Goal: Transaction & Acquisition: Book appointment/travel/reservation

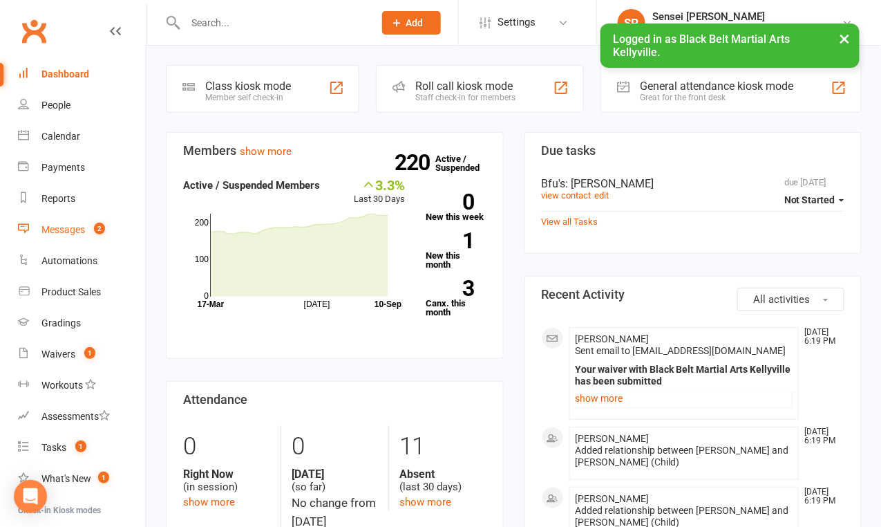
click at [71, 222] on link "Messages 2" at bounding box center [82, 229] width 128 height 31
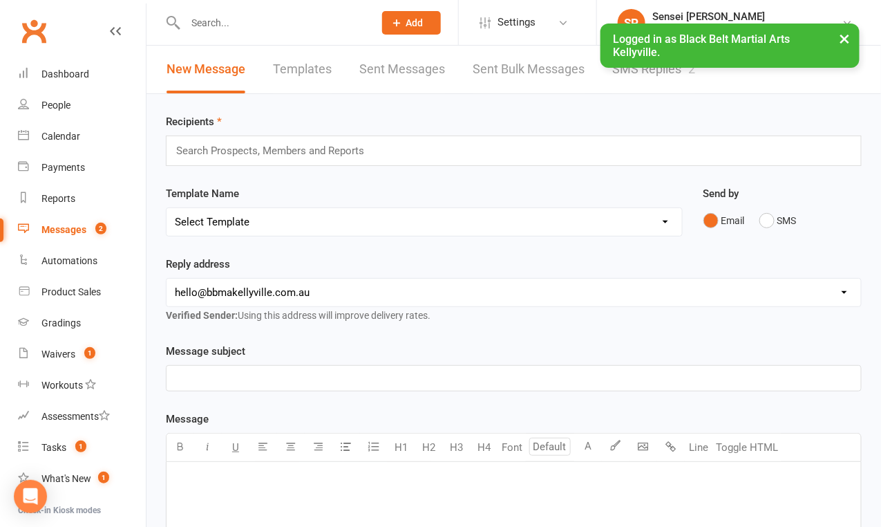
click at [653, 73] on link "SMS Replies 2" at bounding box center [653, 70] width 83 height 48
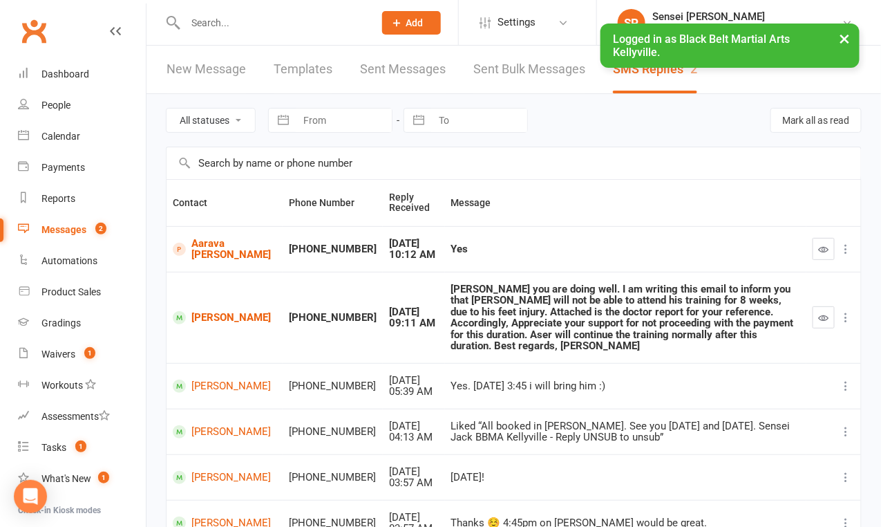
click at [845, 35] on button "×" at bounding box center [845, 39] width 25 height 30
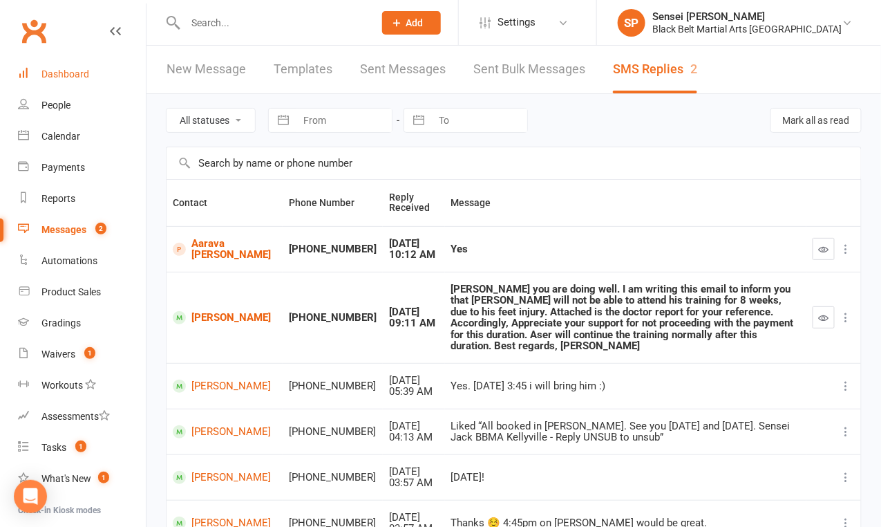
click at [79, 73] on div "Dashboard" at bounding box center [65, 73] width 48 height 11
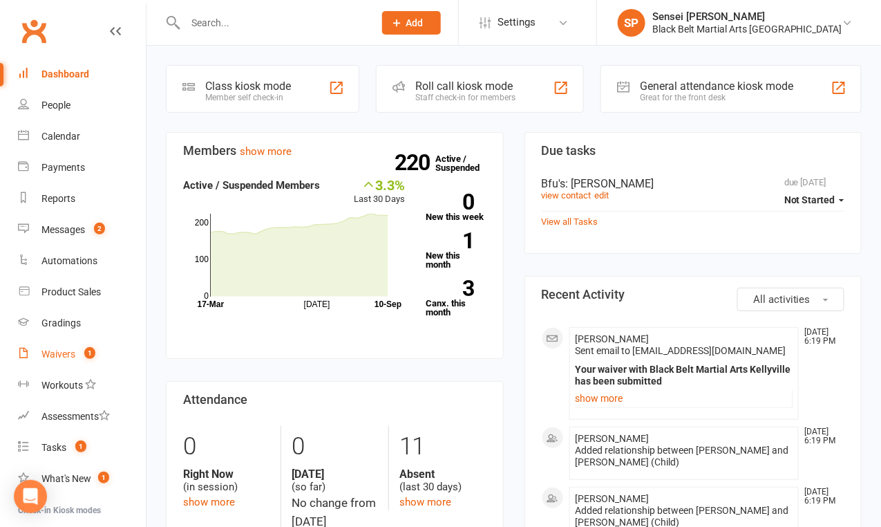
click at [64, 351] on div "Waivers" at bounding box center [58, 353] width 34 height 11
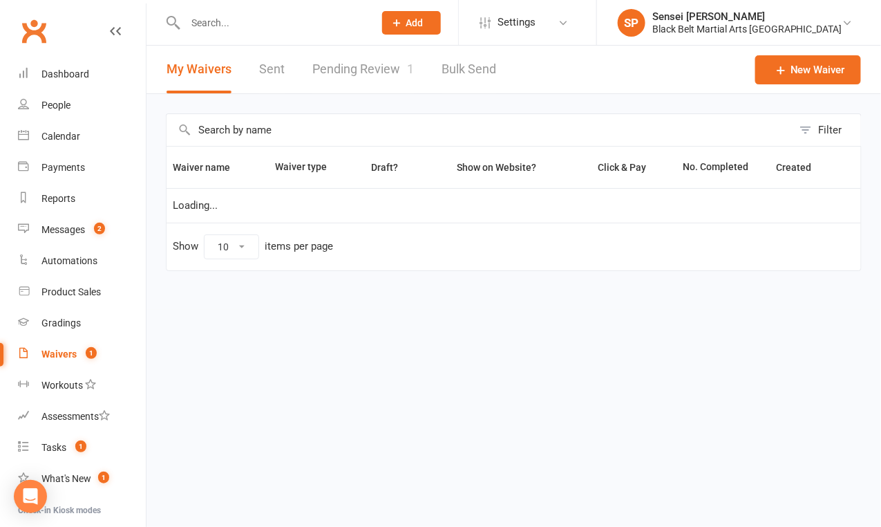
click at [364, 68] on link "Pending Review 1" at bounding box center [363, 70] width 102 height 48
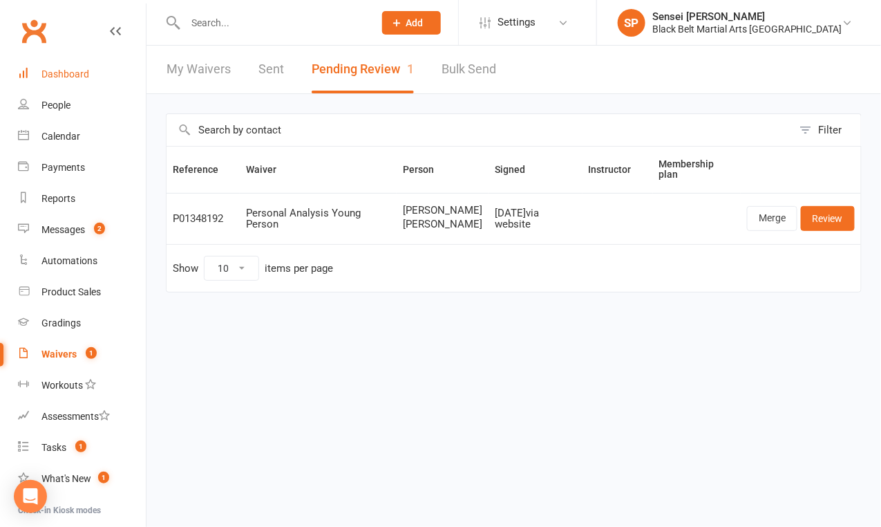
click at [69, 77] on div "Dashboard" at bounding box center [65, 73] width 48 height 11
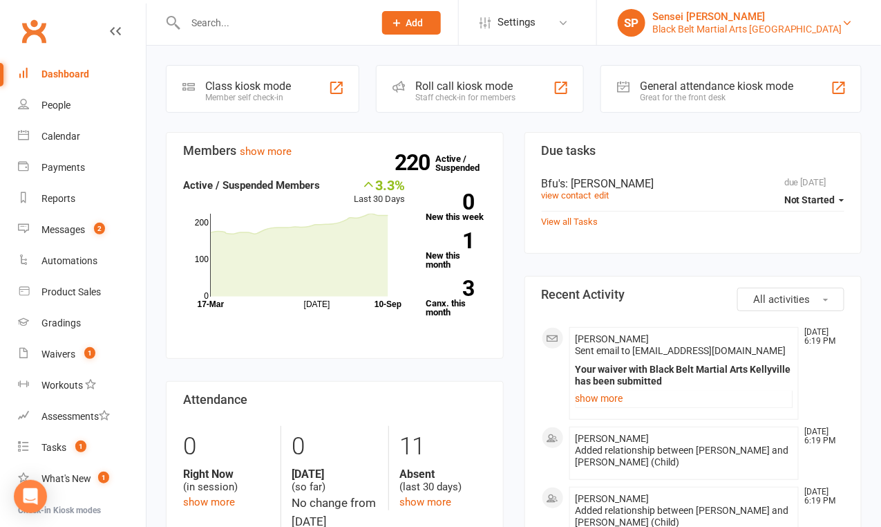
click at [759, 31] on div "Black Belt Martial Arts [GEOGRAPHIC_DATA]" at bounding box center [748, 29] width 190 height 12
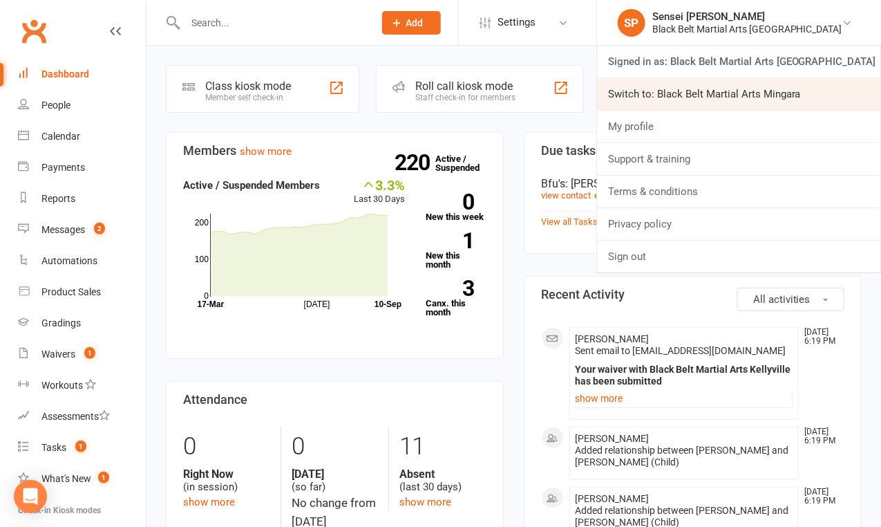
click at [735, 91] on link "Switch to: Black Belt Martial Arts Mingara" at bounding box center [739, 94] width 284 height 32
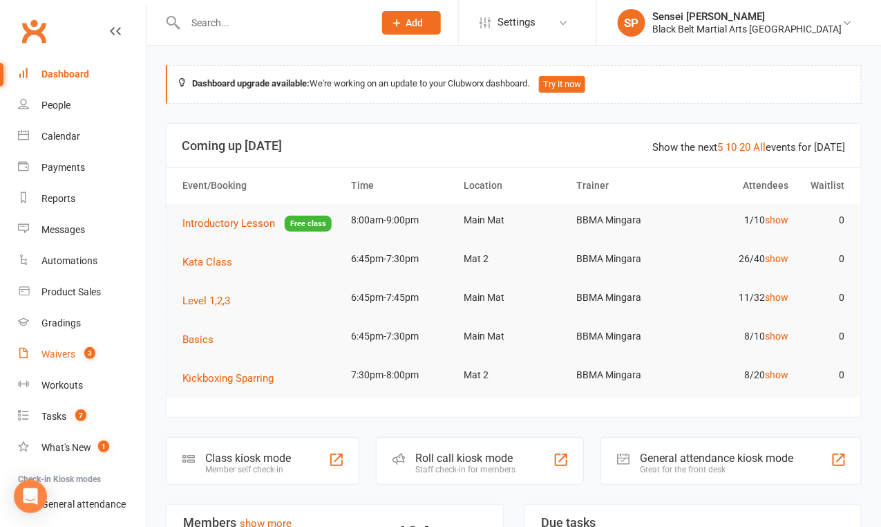
click at [57, 355] on div "Waivers" at bounding box center [58, 353] width 34 height 11
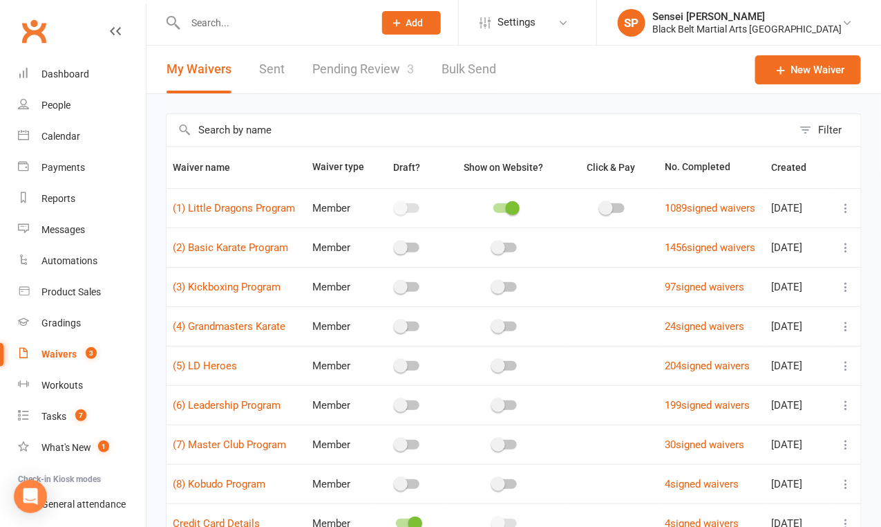
click at [355, 71] on link "Pending Review 3" at bounding box center [363, 70] width 102 height 48
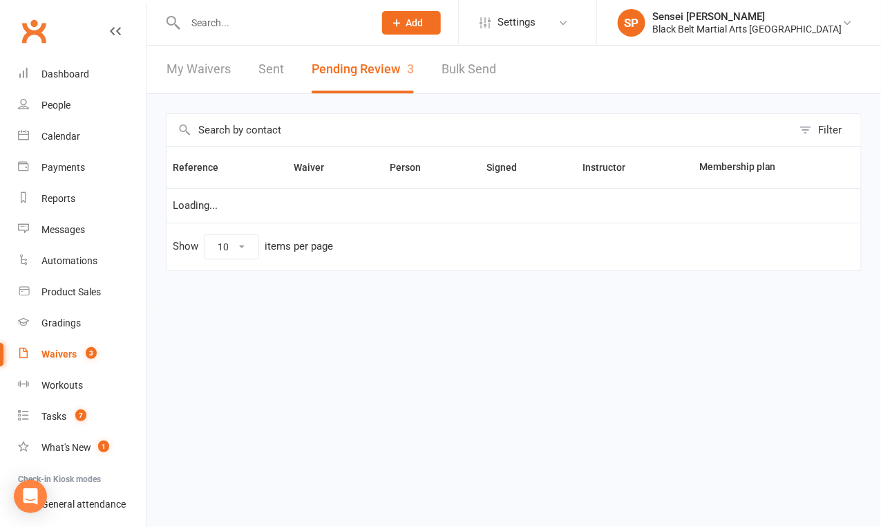
select select "50"
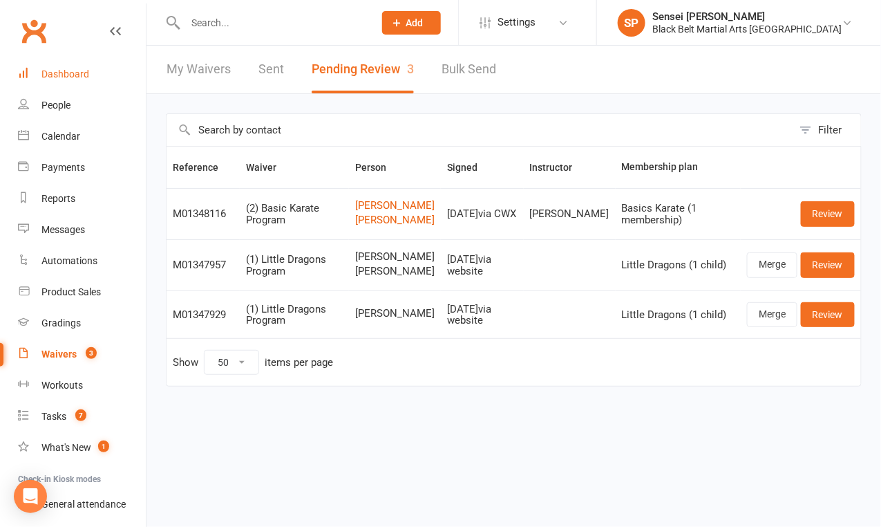
click at [54, 76] on div "Dashboard" at bounding box center [65, 73] width 48 height 11
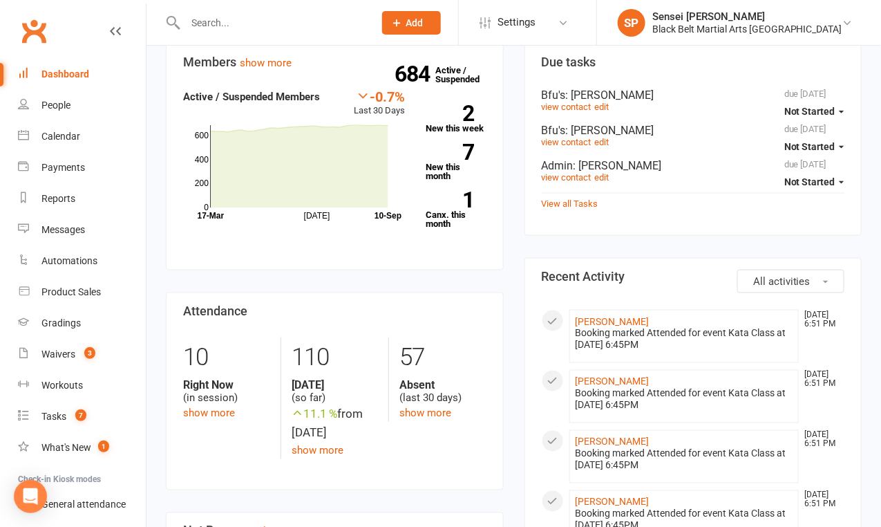
scroll to position [427, 0]
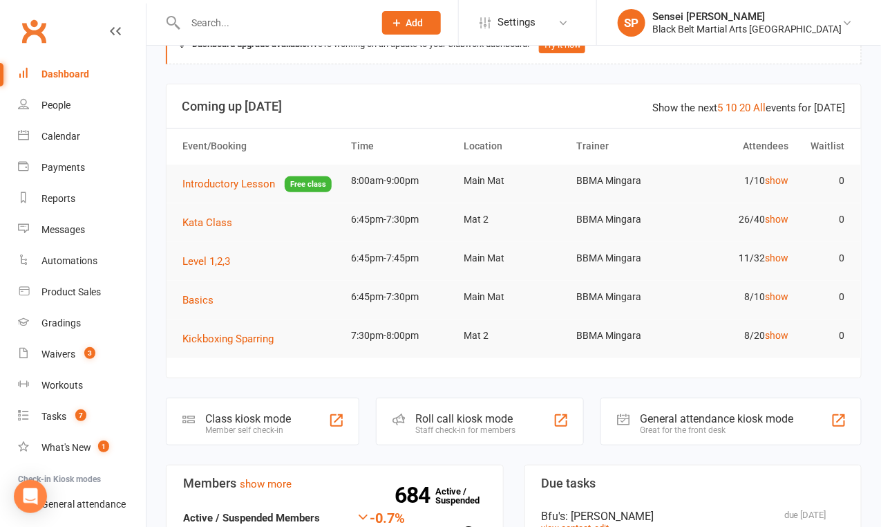
scroll to position [0, 0]
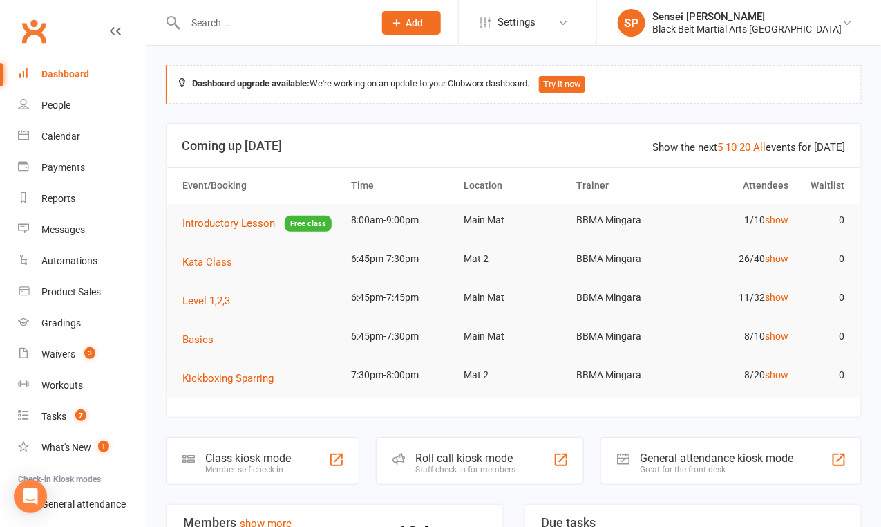
click at [292, 17] on input "text" at bounding box center [272, 22] width 183 height 19
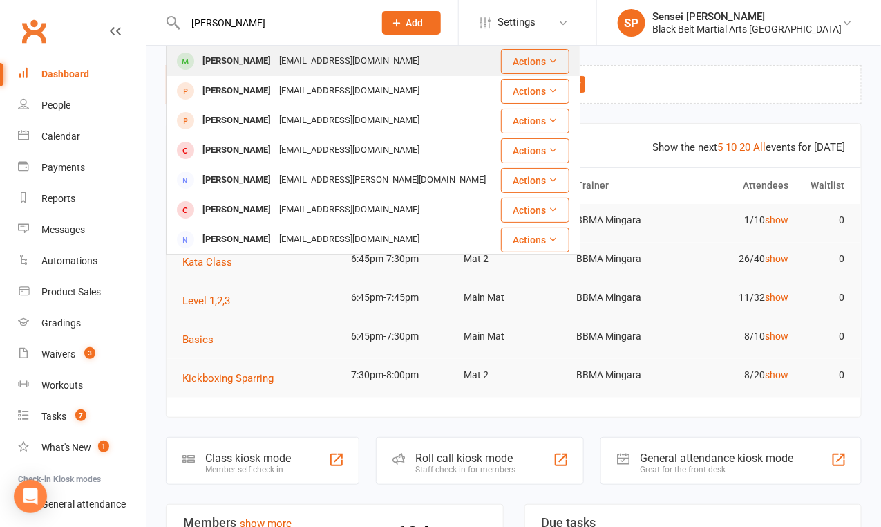
type input "mitchell noal"
click at [286, 56] on div "wookie09@hotmail.com" at bounding box center [349, 61] width 149 height 20
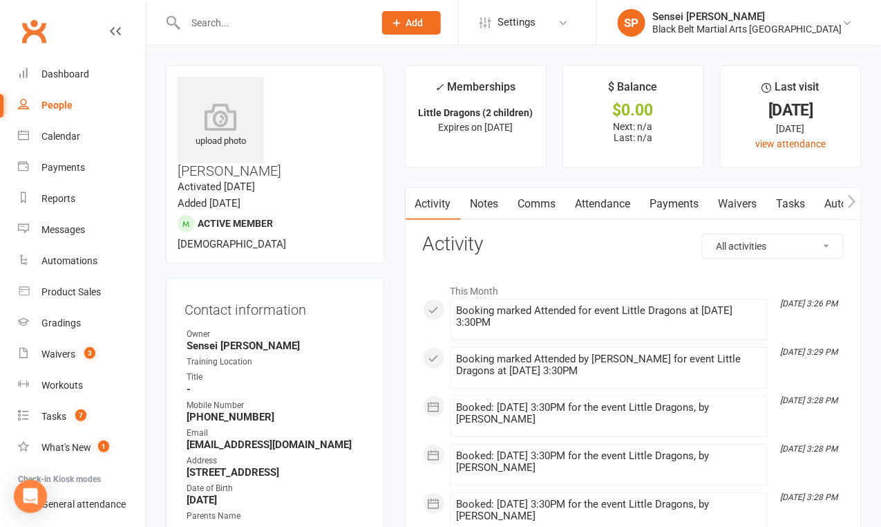
click at [619, 213] on link "Attendance" at bounding box center [603, 204] width 75 height 32
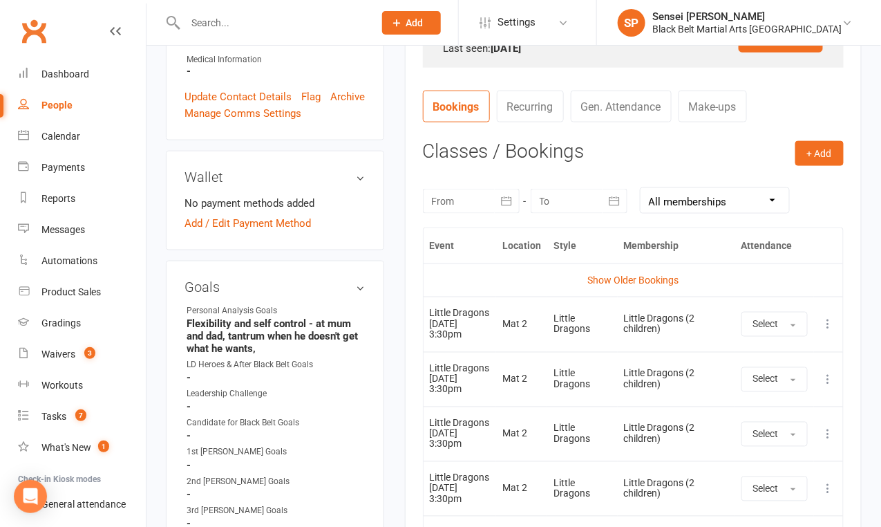
scroll to position [480, 0]
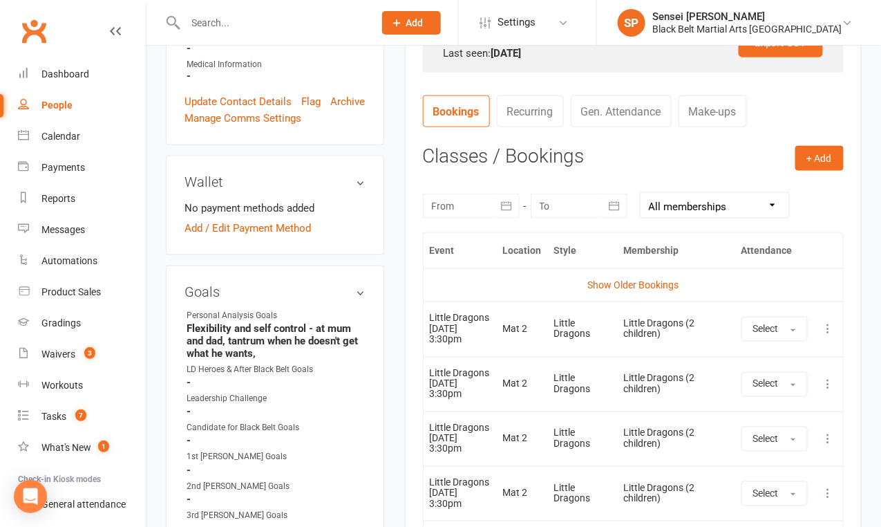
click at [505, 202] on icon "button" at bounding box center [507, 206] width 14 height 14
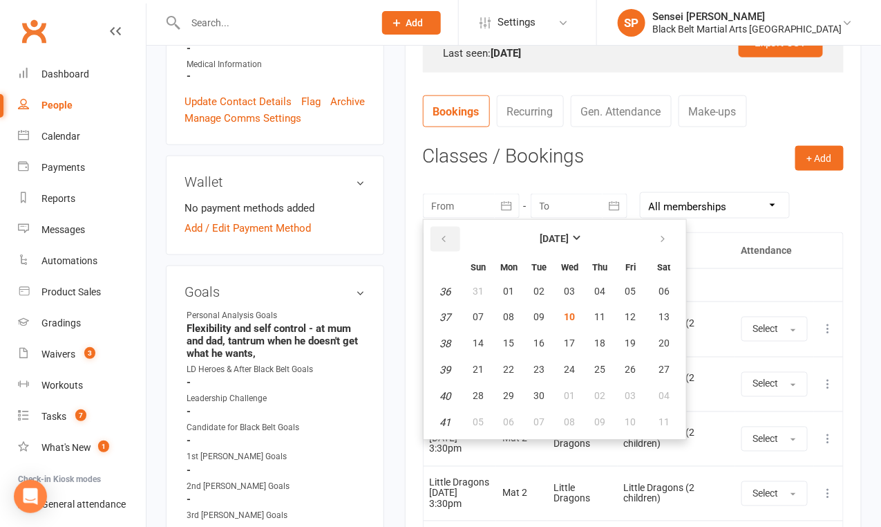
click at [444, 238] on icon "button" at bounding box center [445, 239] width 10 height 11
click at [621, 286] on button "01" at bounding box center [631, 291] width 29 height 25
type input "01 Aug 2025"
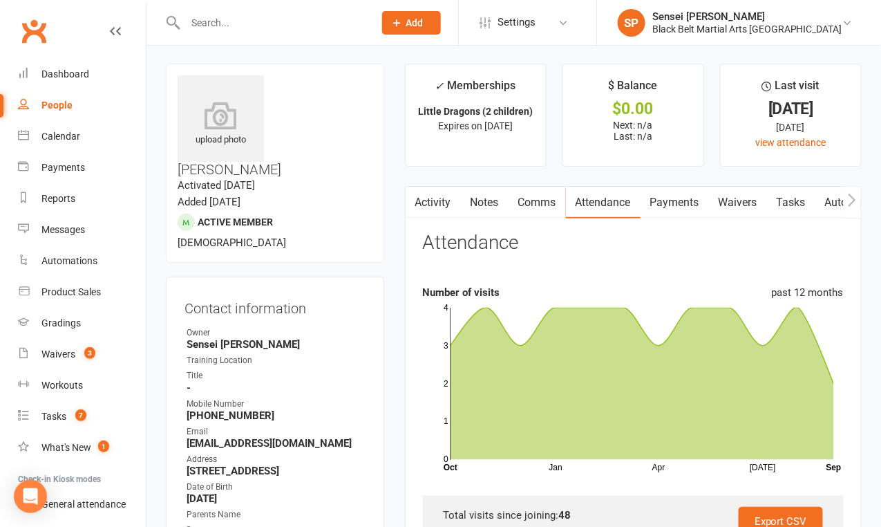
scroll to position [0, 0]
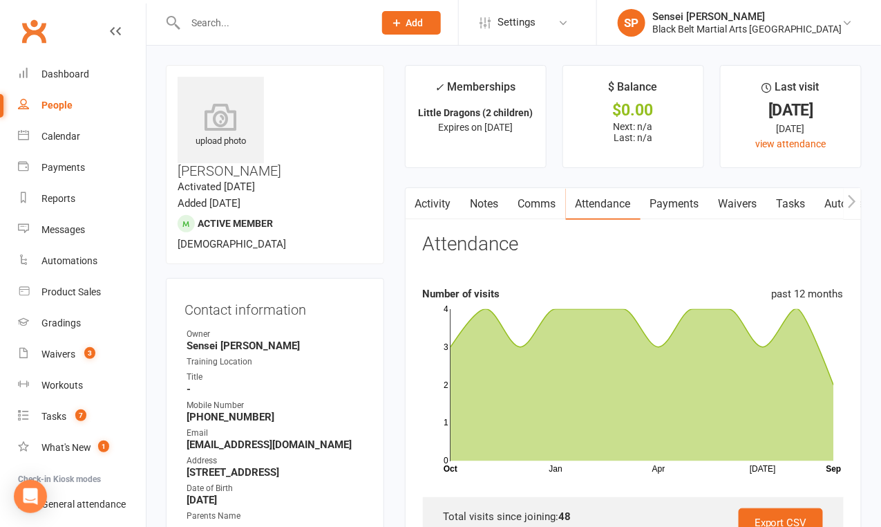
click at [776, 23] on div "Black Belt Martial Arts Mingara" at bounding box center [748, 29] width 190 height 12
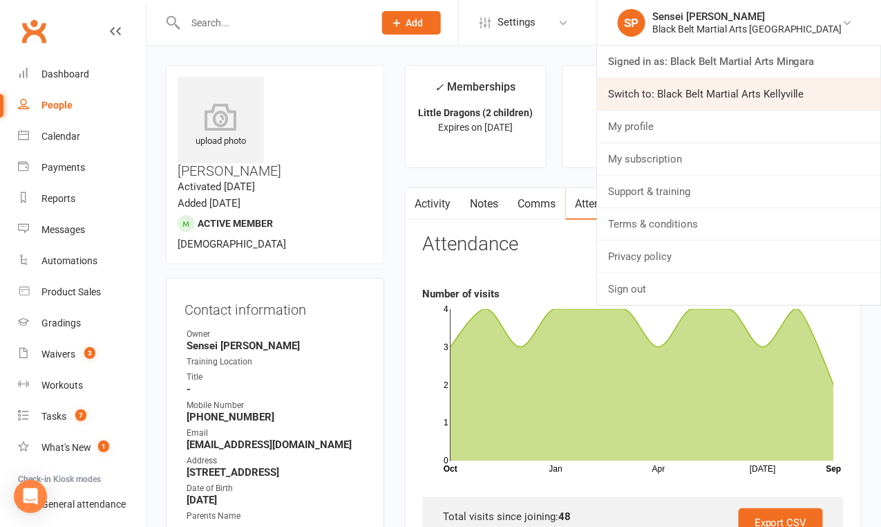
click at [742, 91] on link "Switch to: Black Belt Martial Arts Kellyville" at bounding box center [739, 94] width 284 height 32
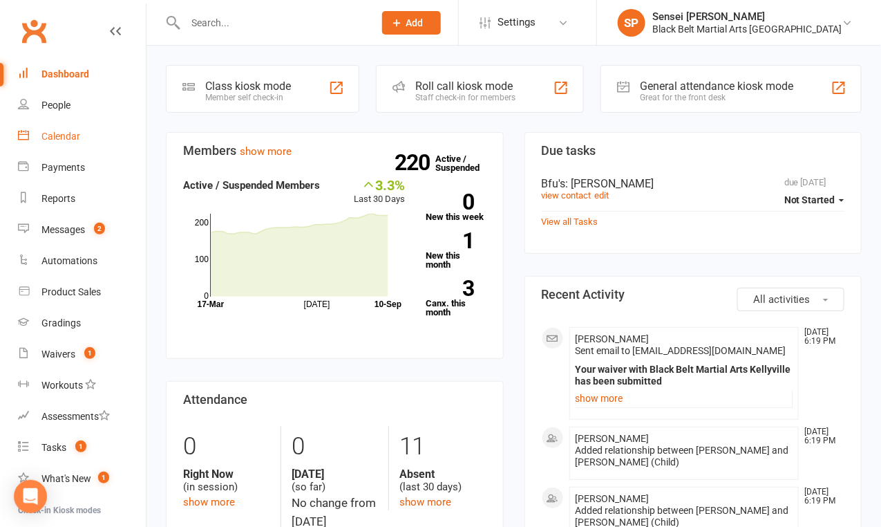
click at [62, 132] on div "Calendar" at bounding box center [60, 136] width 39 height 11
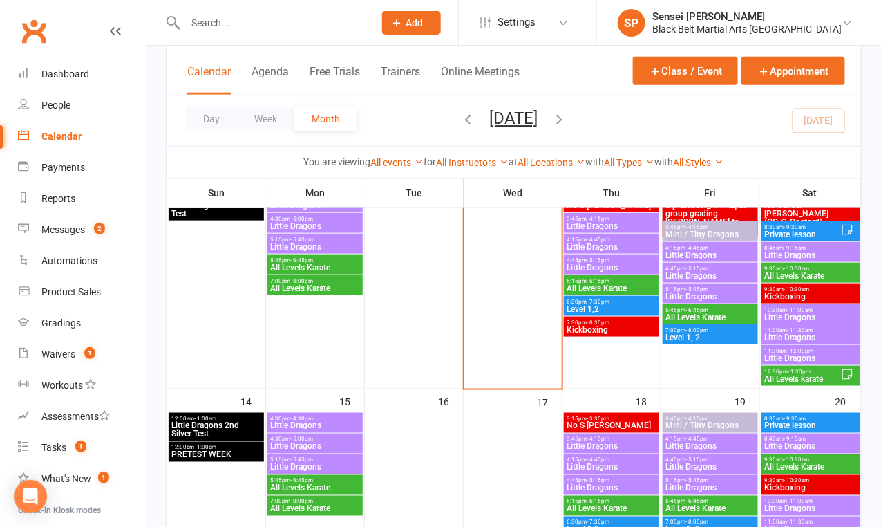
scroll to position [351, 0]
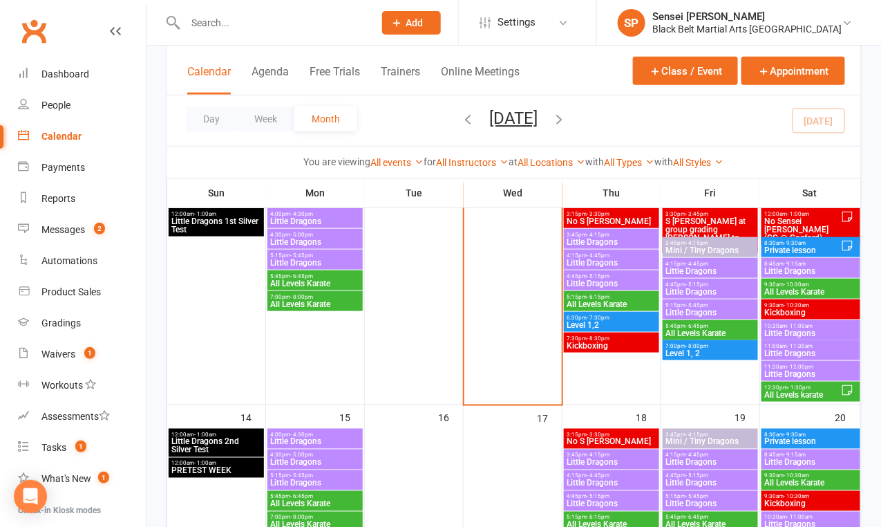
click at [796, 288] on span "All Levels Karate" at bounding box center [811, 292] width 93 height 8
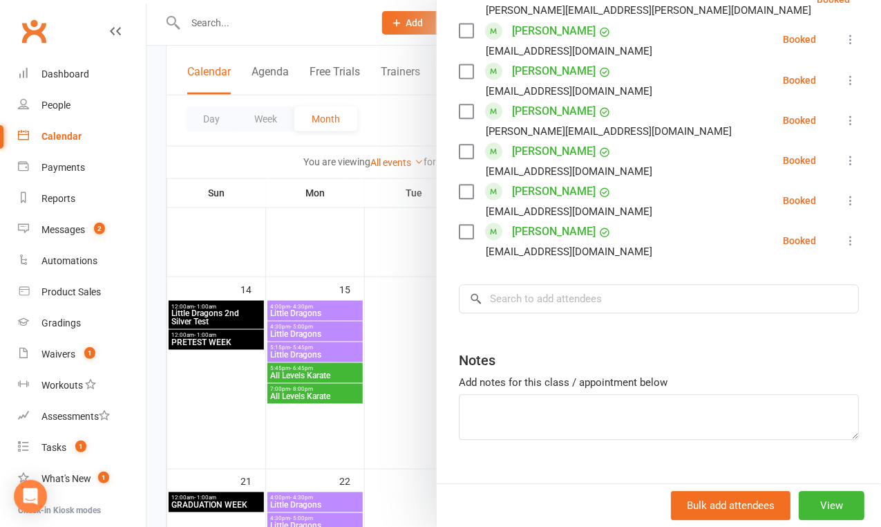
scroll to position [620, 0]
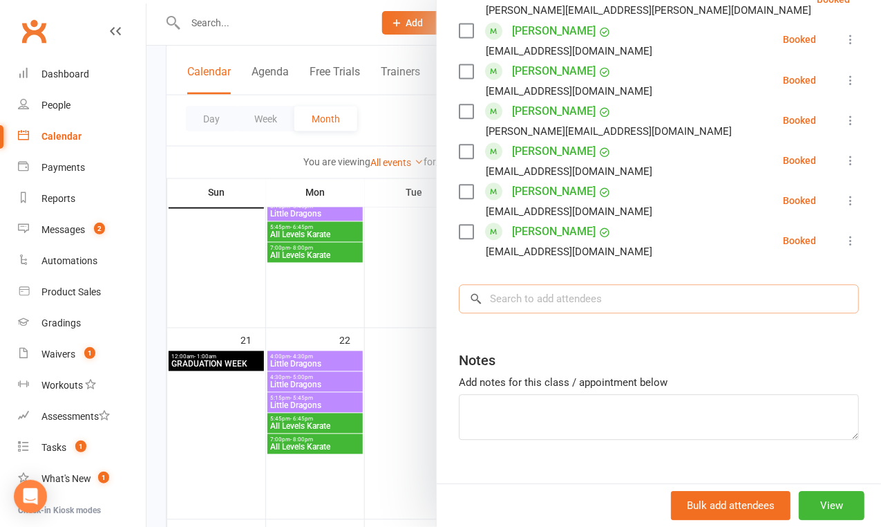
click at [538, 284] on input "search" at bounding box center [659, 298] width 400 height 29
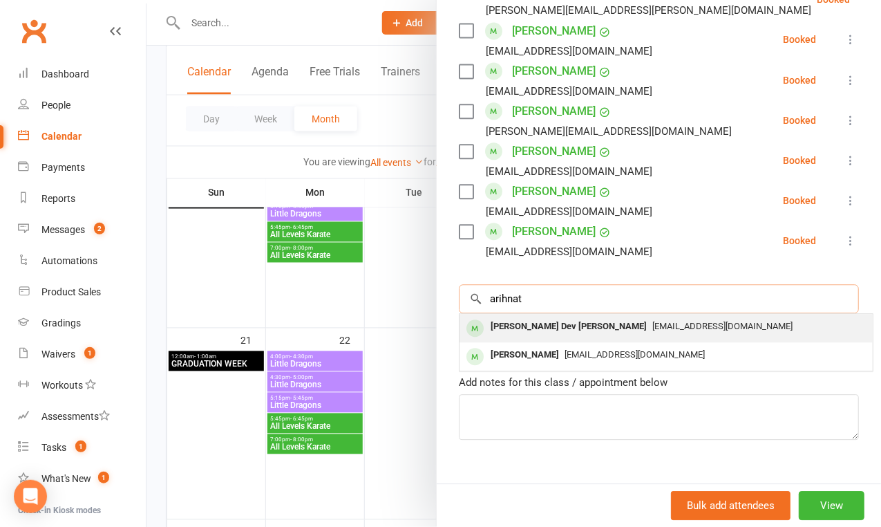
type input "arihnat"
click at [539, 317] on div "[PERSON_NAME] Dev [PERSON_NAME]" at bounding box center [568, 327] width 167 height 20
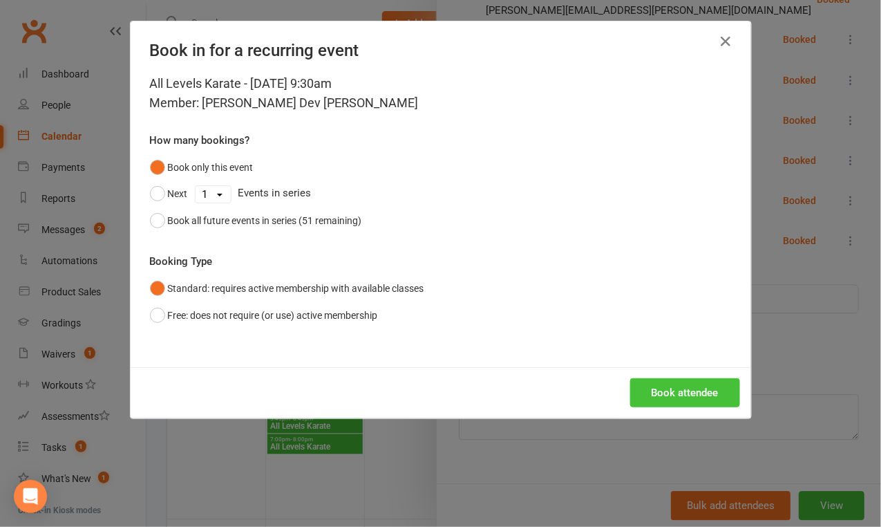
click at [680, 393] on button "Book attendee" at bounding box center [685, 392] width 110 height 29
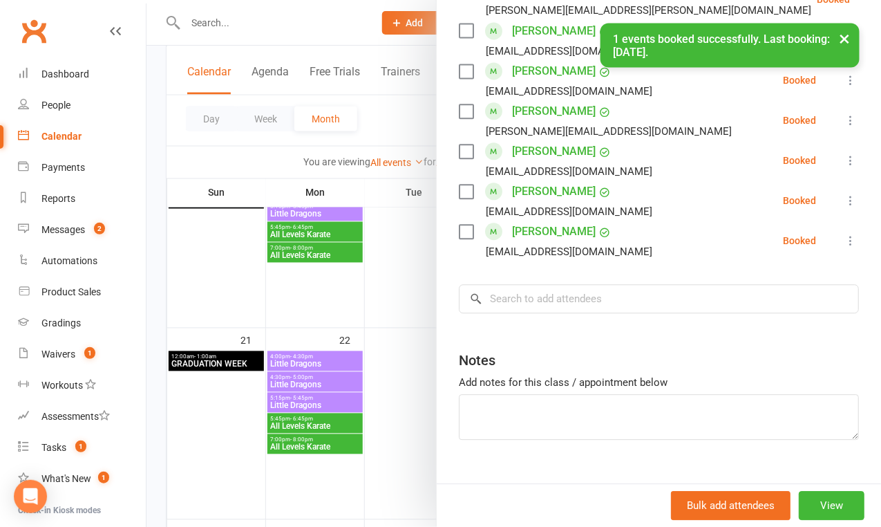
click at [414, 277] on div at bounding box center [514, 263] width 735 height 527
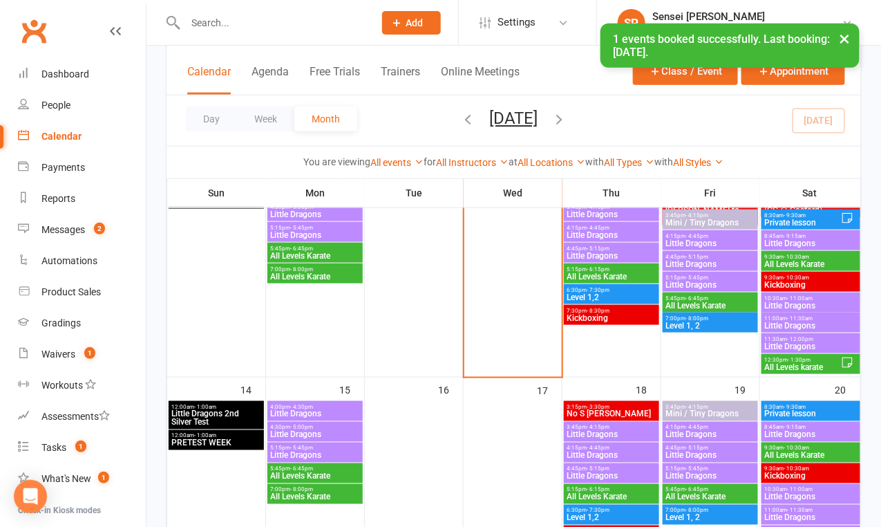
scroll to position [357, 0]
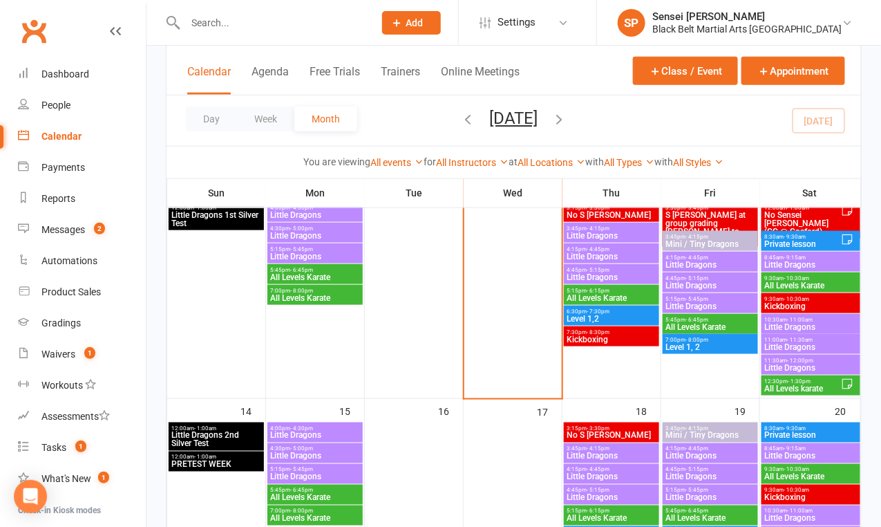
click at [776, 319] on span "10:30am - 11:00am" at bounding box center [811, 320] width 93 height 6
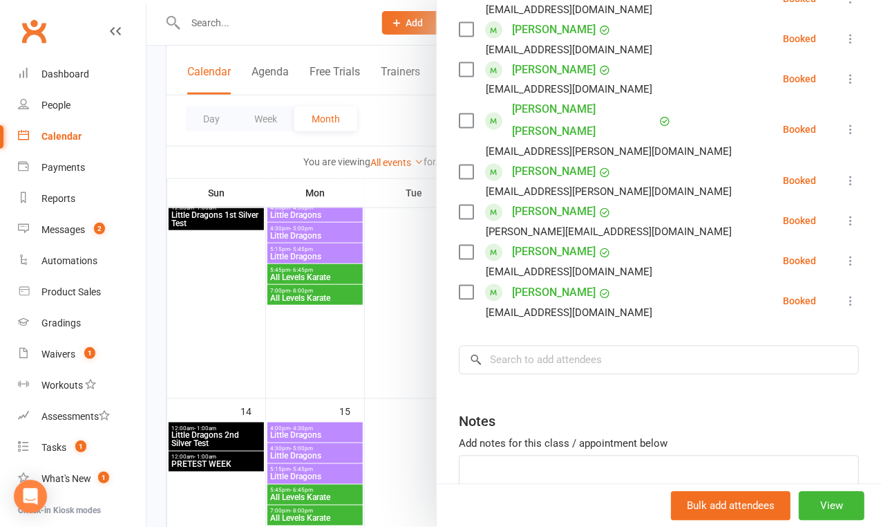
scroll to position [362, 0]
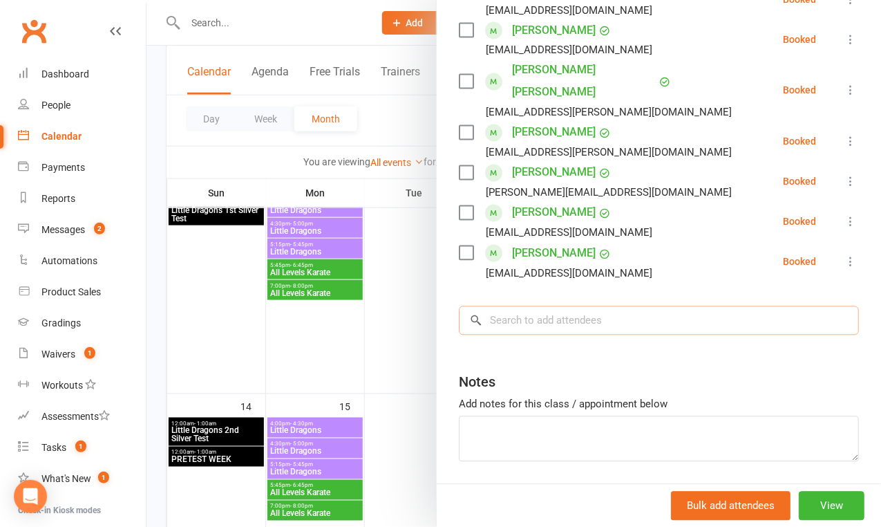
click at [537, 306] on input "search" at bounding box center [659, 320] width 400 height 29
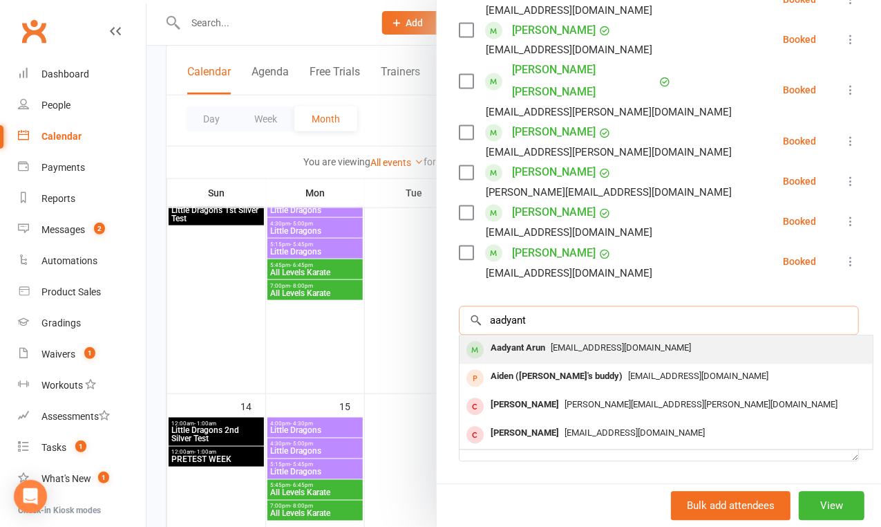
type input "aadyant"
click at [525, 339] on div "Aadyant Arun" at bounding box center [518, 349] width 66 height 20
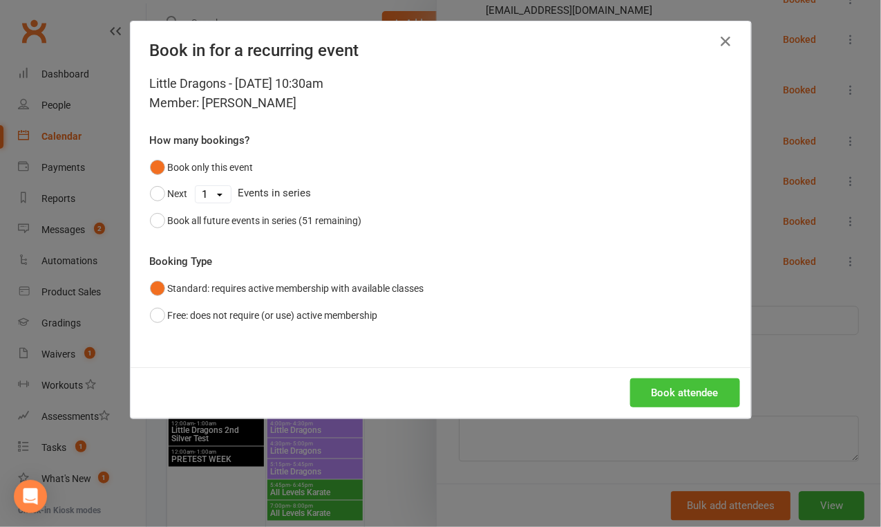
click at [661, 395] on button "Book attendee" at bounding box center [685, 392] width 110 height 29
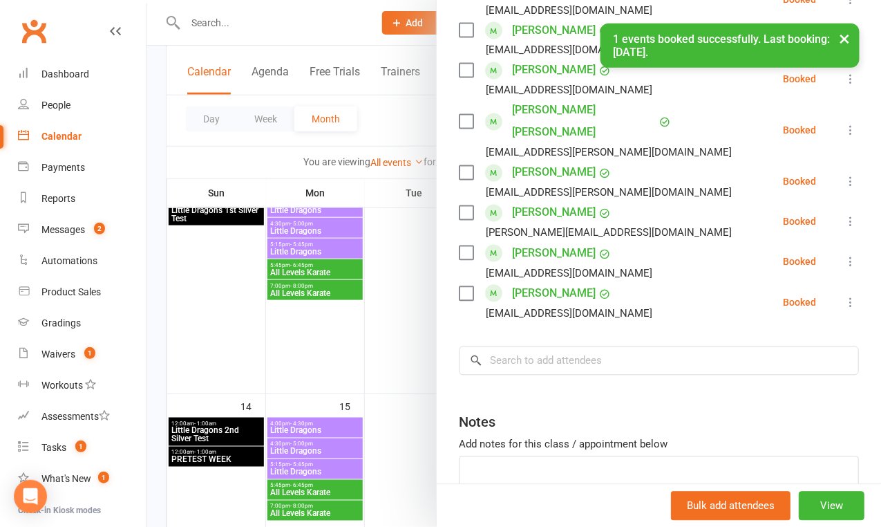
scroll to position [781, 0]
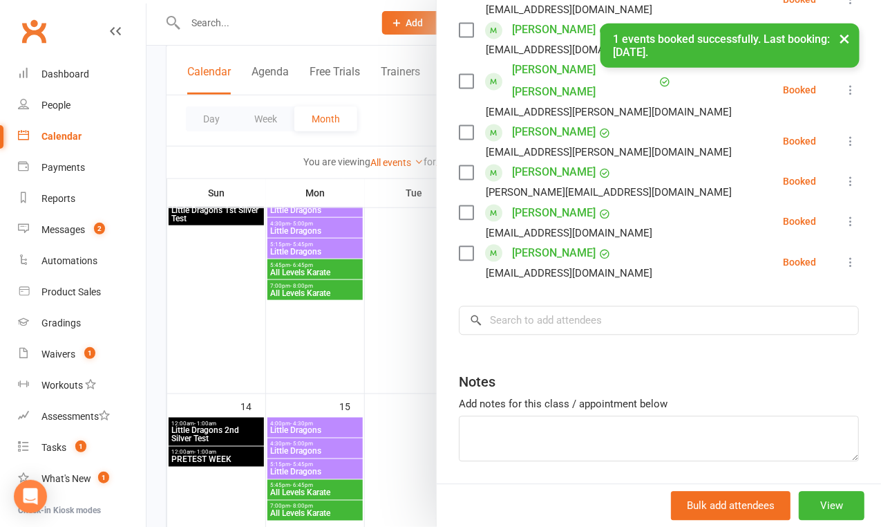
click at [420, 24] on div "× 1 events booked successfully. Last booking: [DATE]." at bounding box center [431, 24] width 863 height 0
click at [426, 24] on div "× 1 events booked successfully. Last booking: [DATE]." at bounding box center [431, 24] width 863 height 0
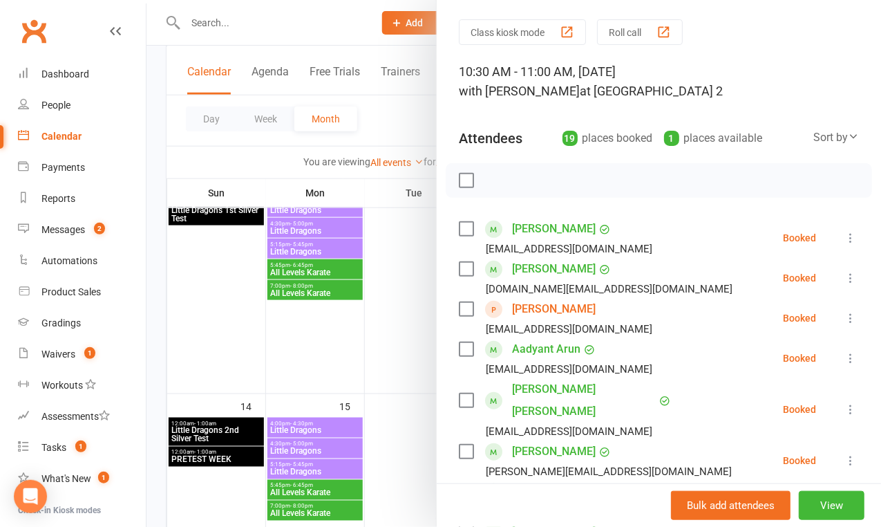
scroll to position [0, 0]
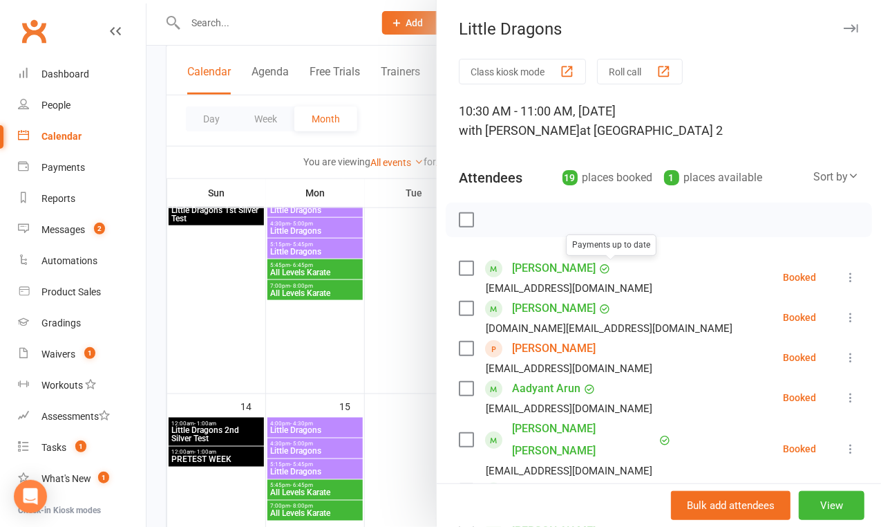
click at [414, 262] on div at bounding box center [514, 263] width 735 height 527
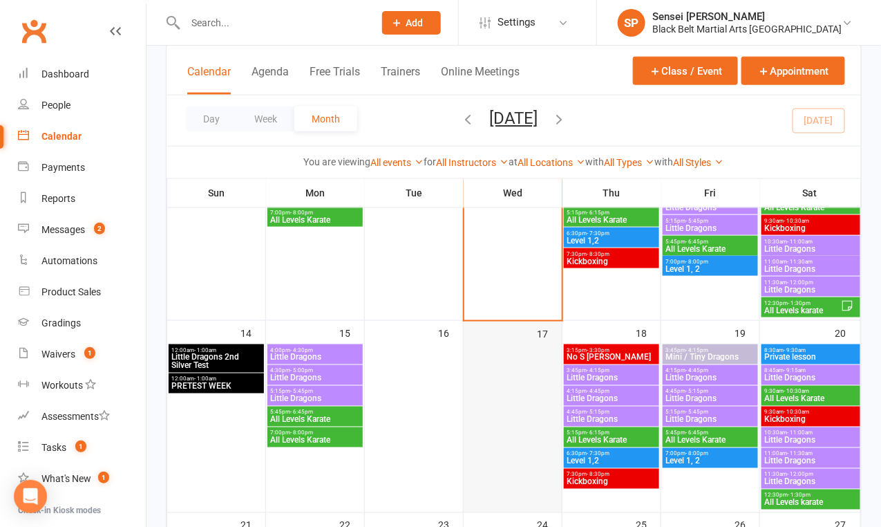
scroll to position [564, 0]
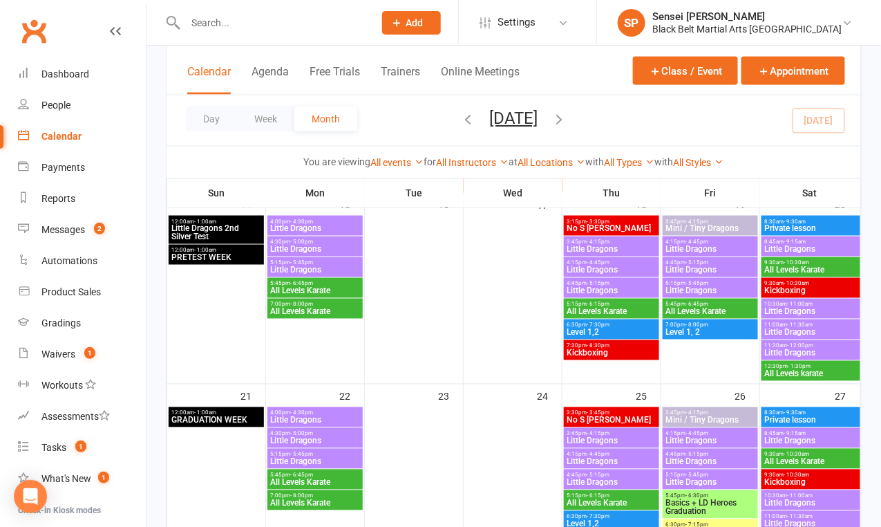
click at [773, 349] on span "Little Dragons" at bounding box center [811, 353] width 93 height 8
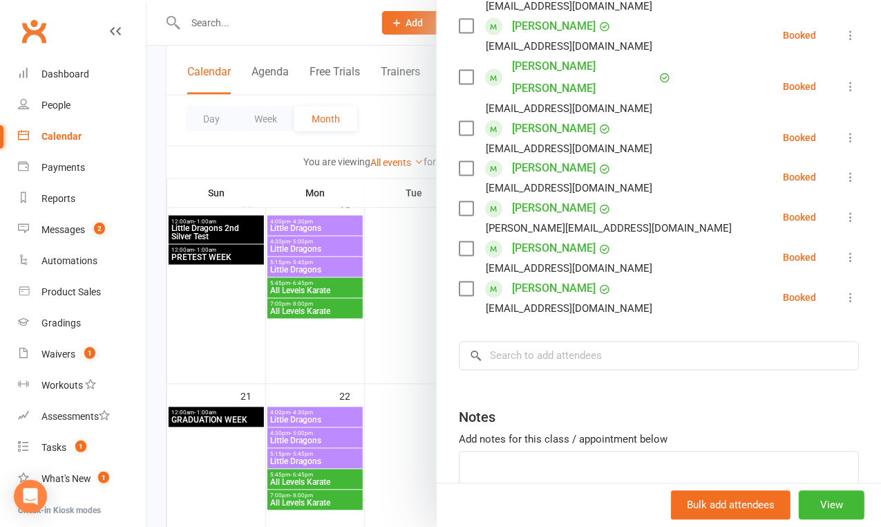
scroll to position [661, 0]
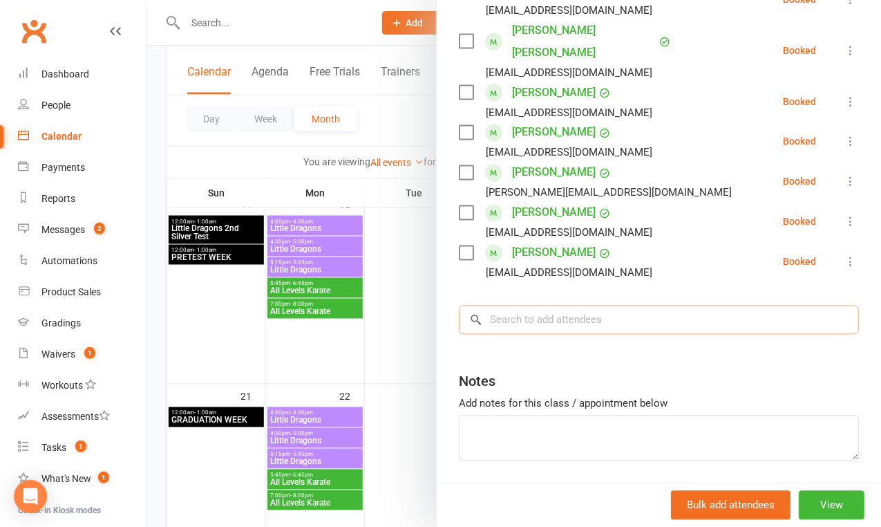
click at [606, 306] on input "search" at bounding box center [659, 320] width 400 height 29
type input "a"
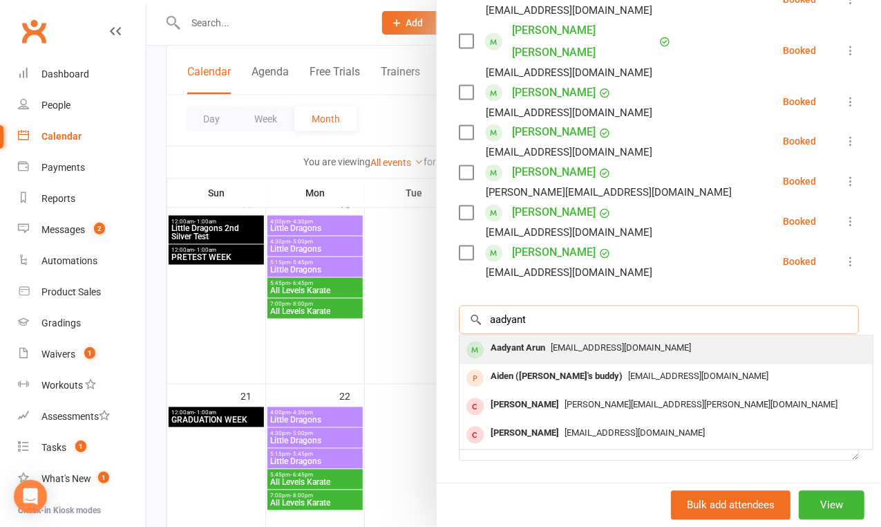
type input "aadyant"
click at [586, 343] on span "[EMAIL_ADDRESS][DOMAIN_NAME]" at bounding box center [621, 348] width 140 height 10
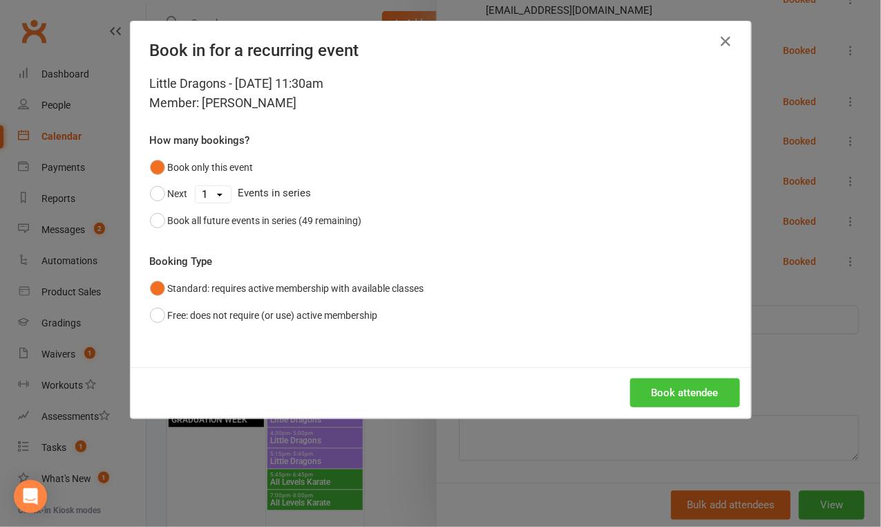
click at [650, 391] on button "Book attendee" at bounding box center [685, 392] width 110 height 29
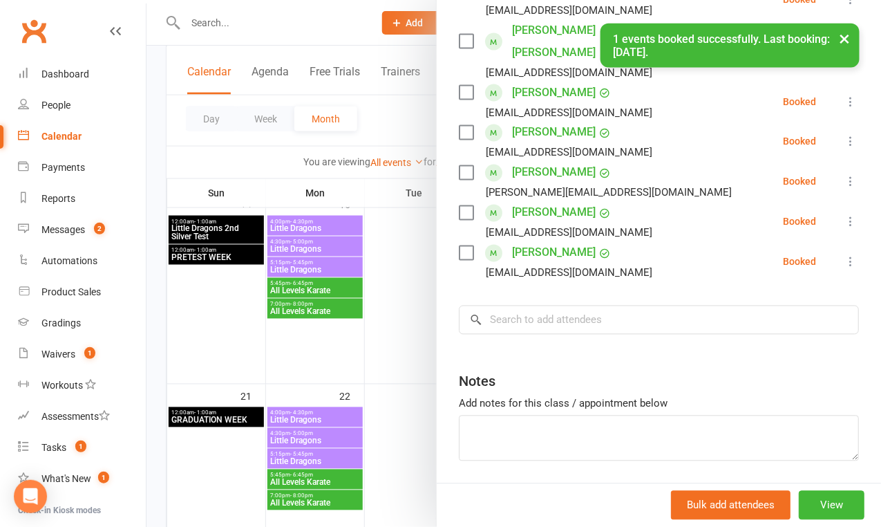
click at [384, 364] on div at bounding box center [514, 263] width 735 height 527
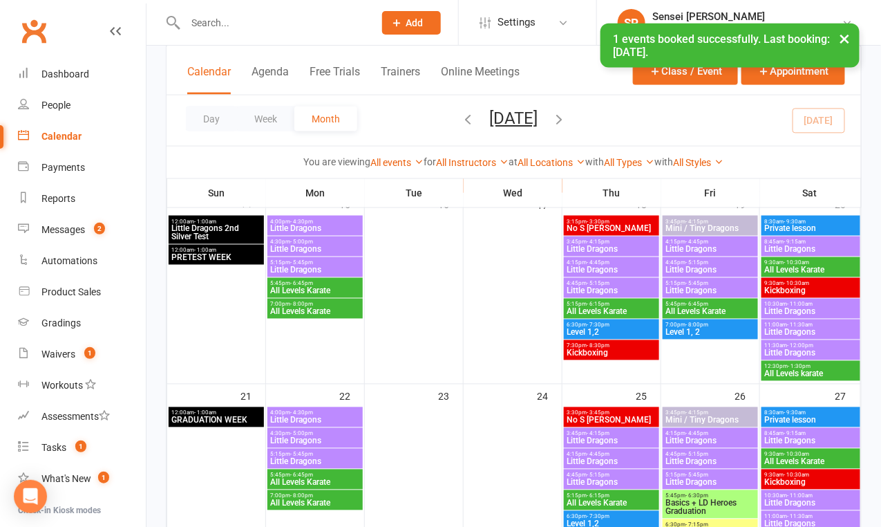
scroll to position [560, 0]
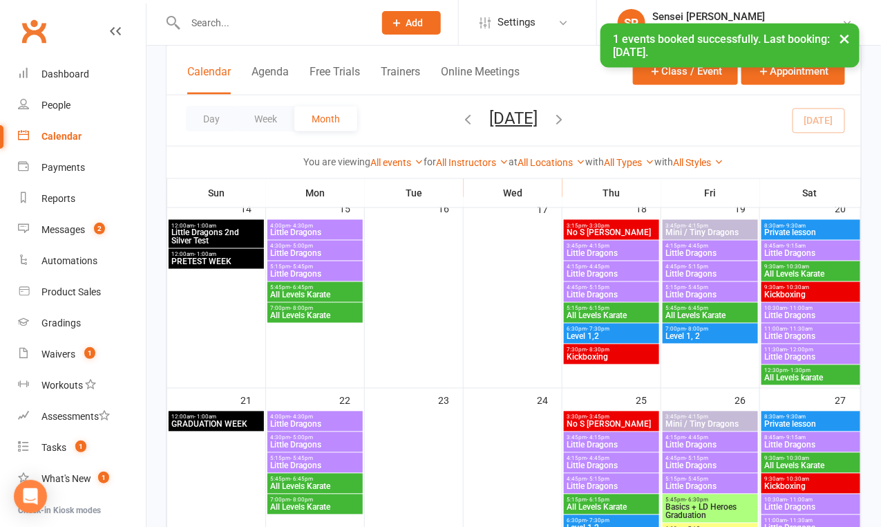
click at [791, 374] on span "All Levels karate" at bounding box center [811, 378] width 93 height 8
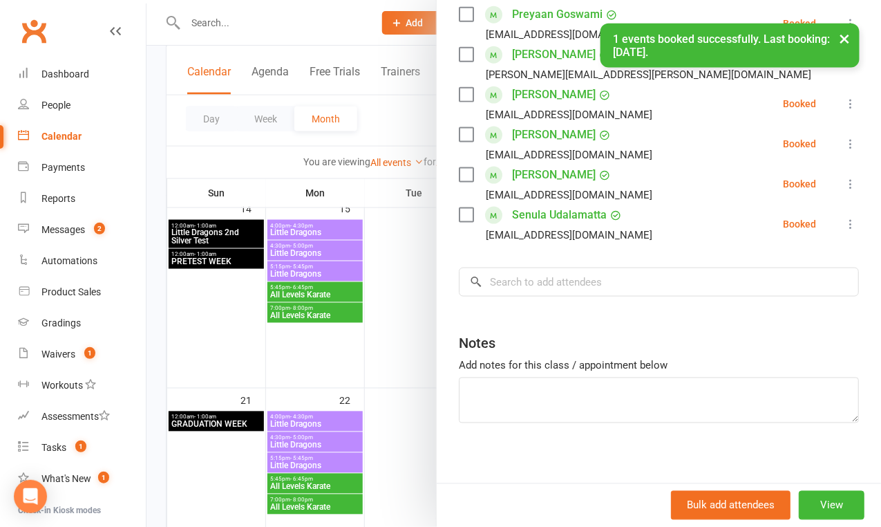
scroll to position [500, 0]
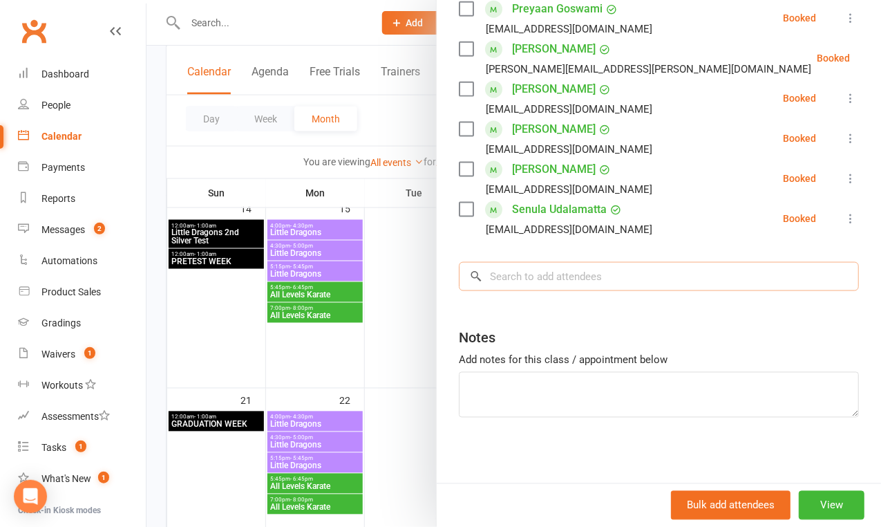
click at [662, 279] on input "search" at bounding box center [659, 276] width 400 height 29
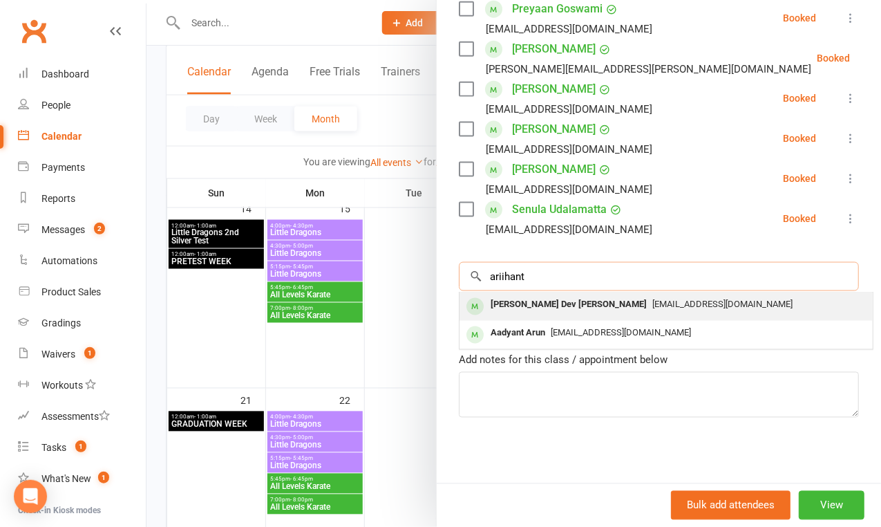
type input "ariihant"
click at [655, 300] on span "[EMAIL_ADDRESS][DOMAIN_NAME]" at bounding box center [723, 304] width 140 height 10
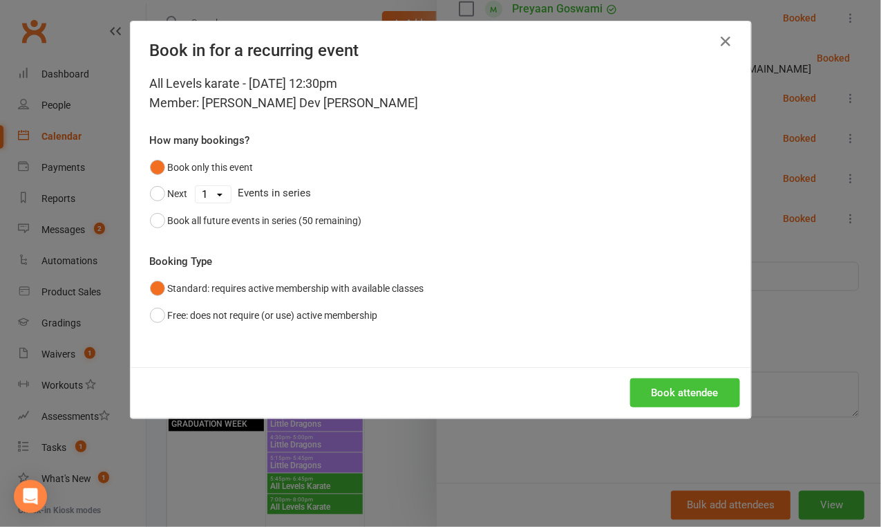
click at [695, 401] on button "Book attendee" at bounding box center [685, 392] width 110 height 29
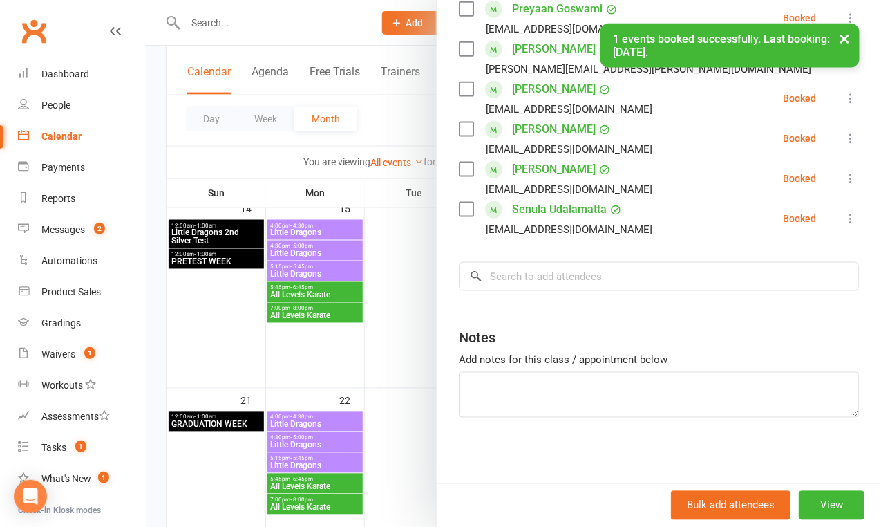
scroll to position [540, 0]
